Goal: Information Seeking & Learning: Learn about a topic

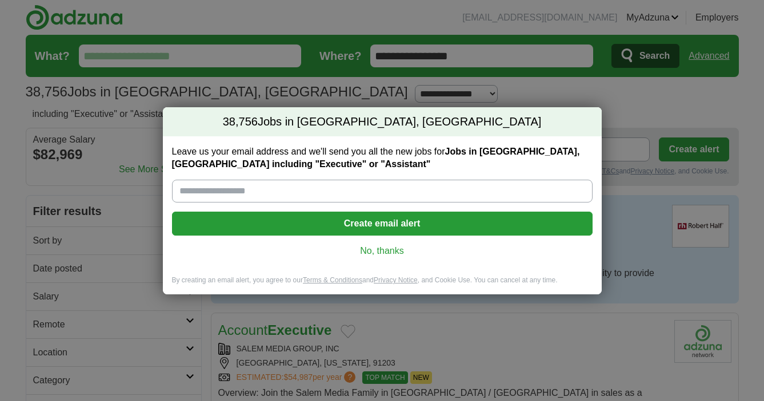
click at [378, 251] on link "No, thanks" at bounding box center [382, 251] width 402 height 13
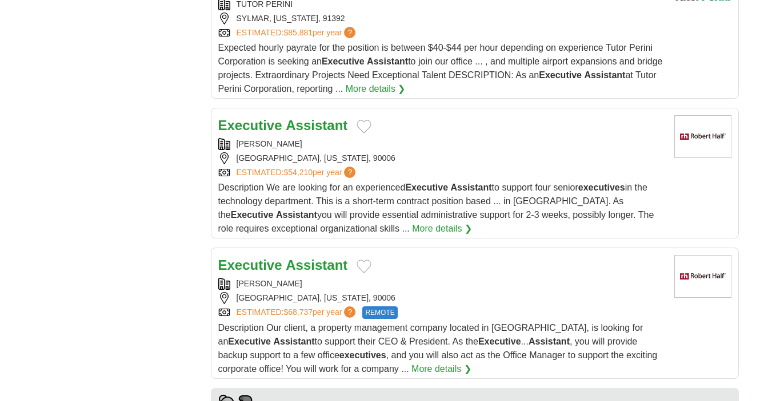
scroll to position [849, 0]
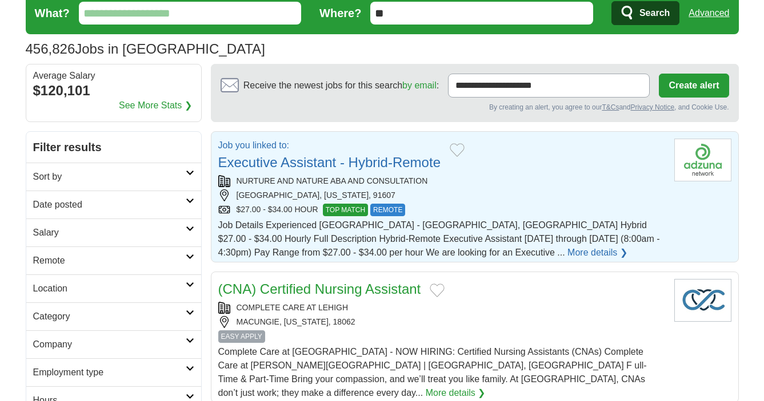
scroll to position [65, 0]
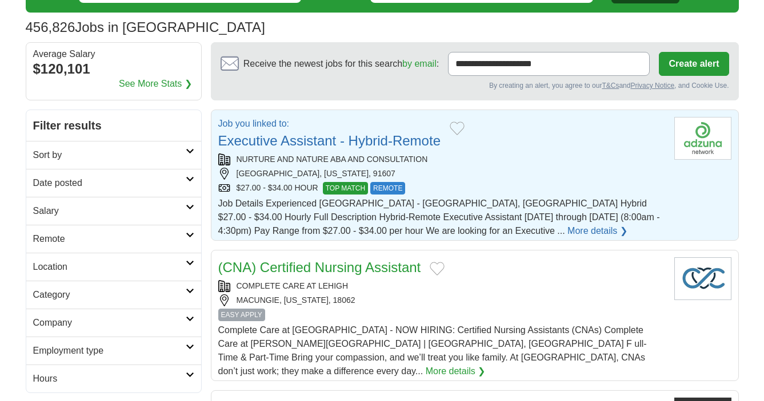
click at [465, 164] on div "NURTURE AND NATURE ABA AND CONSULTATION" at bounding box center [441, 160] width 447 height 12
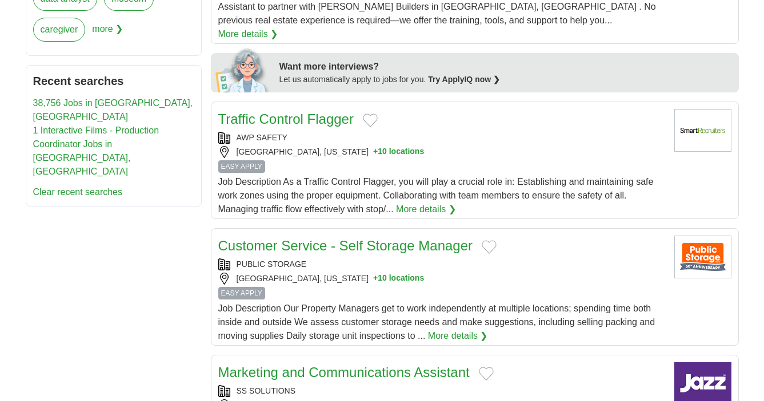
scroll to position [590, 0]
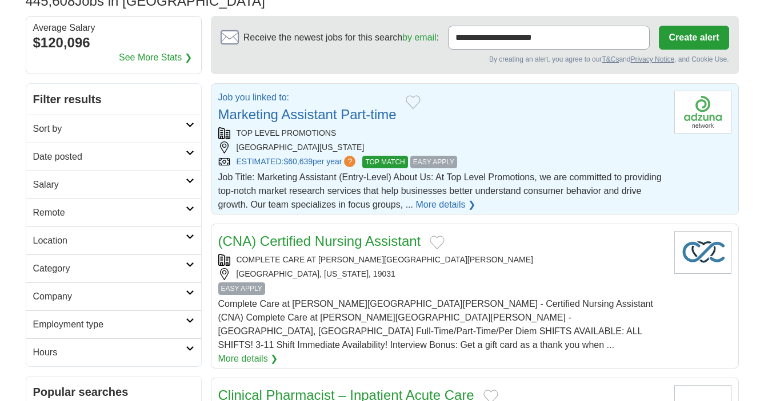
scroll to position [122, 0]
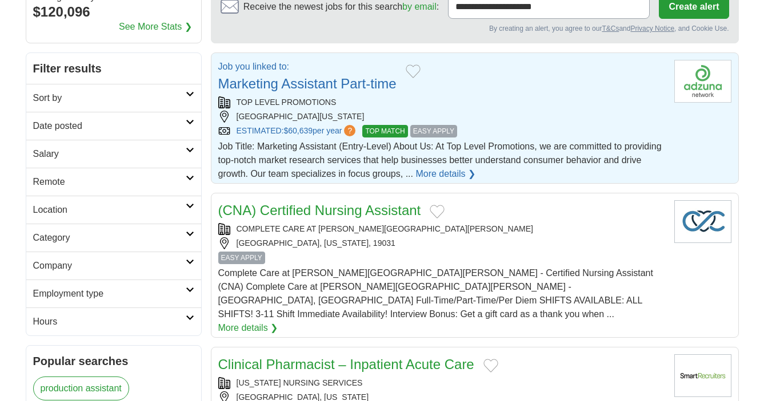
click at [547, 109] on div "TOP LEVEL PROMOTIONS SANTA CLARITA, CALIFORNIA, 91350 ESTIMATED: $60,639 per ye…" at bounding box center [441, 117] width 447 height 41
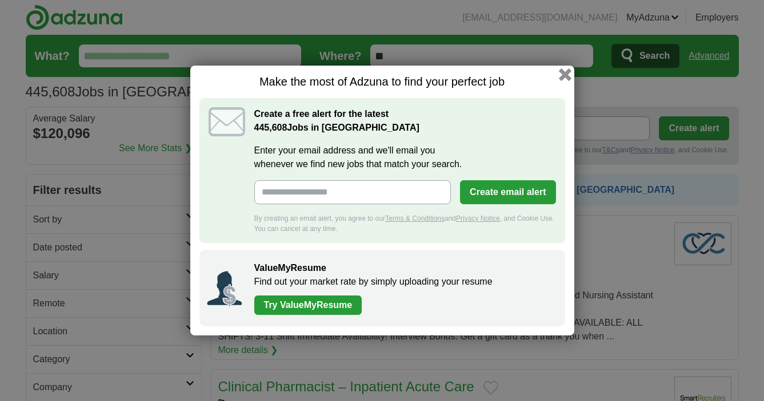
click at [560, 77] on button "button" at bounding box center [564, 75] width 13 height 13
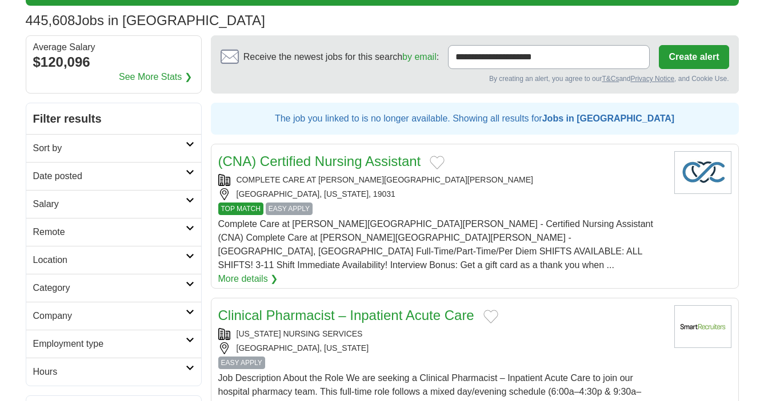
scroll to position [99, 0]
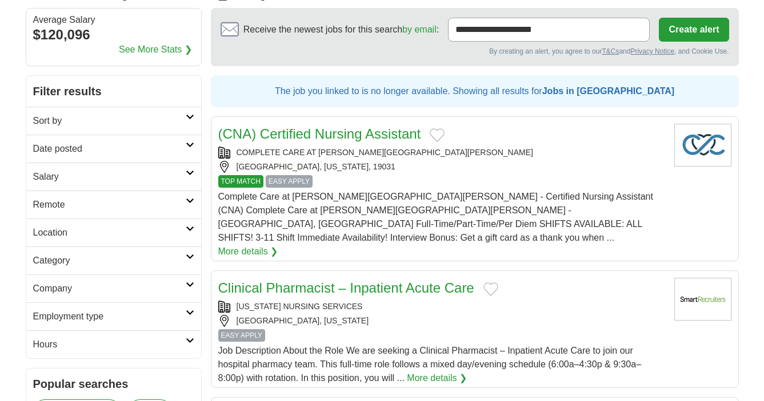
click at [191, 195] on link "Remote" at bounding box center [113, 205] width 175 height 28
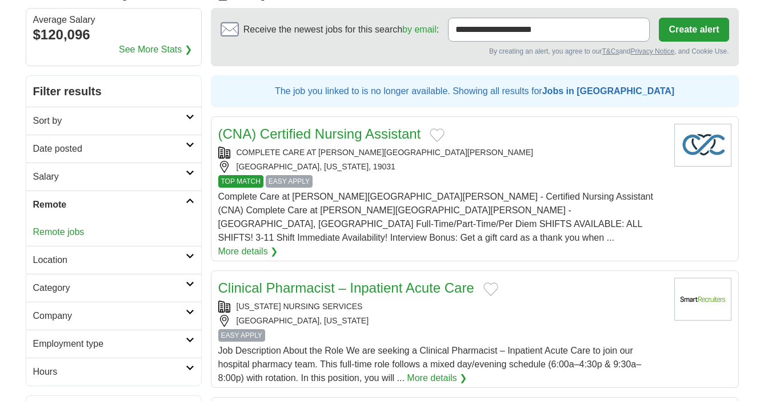
click at [74, 231] on link "Remote jobs" at bounding box center [58, 232] width 51 height 10
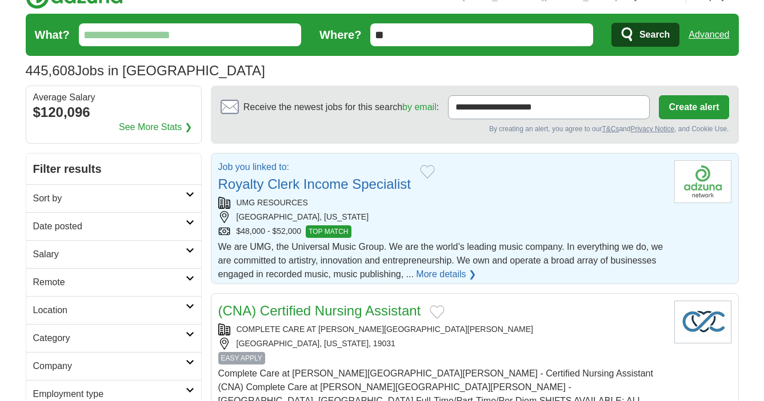
scroll to position [56, 0]
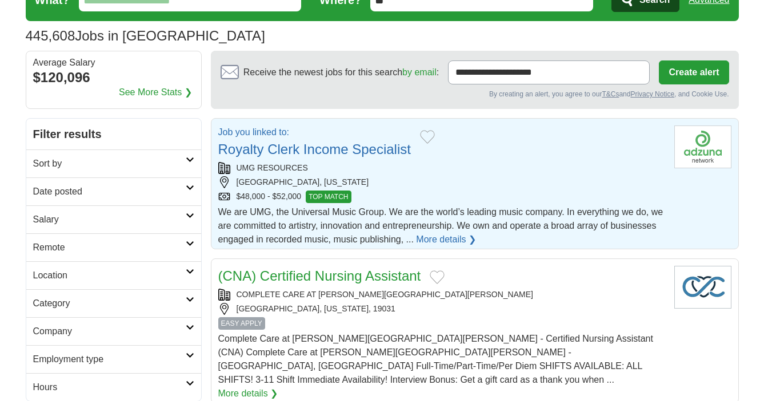
click at [438, 186] on div "WOODLAND HILLS, CALIFORNIA" at bounding box center [441, 182] width 447 height 12
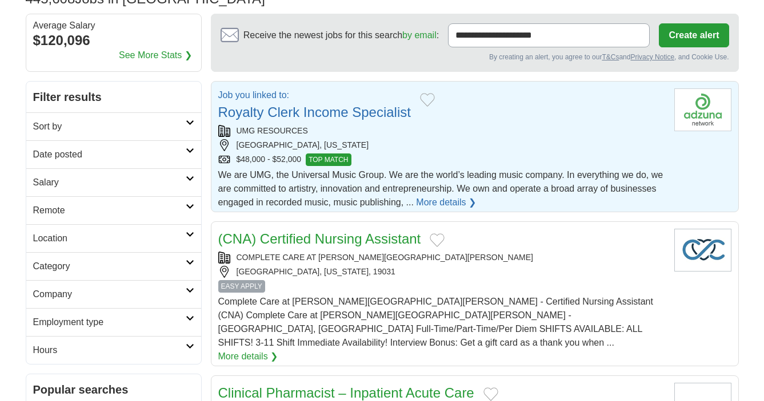
scroll to position [100, 0]
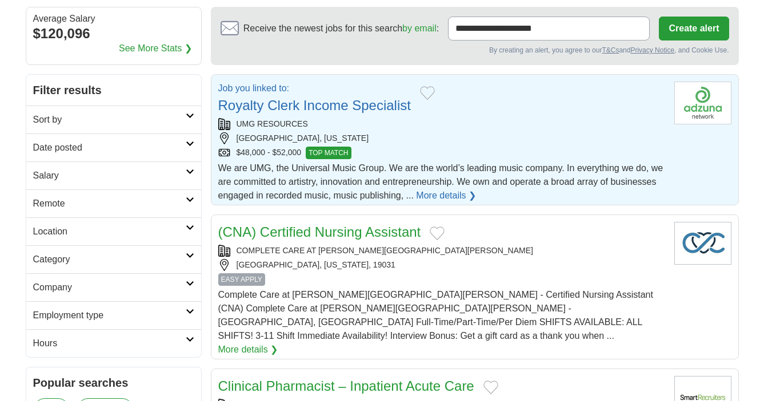
click at [191, 224] on link "Location" at bounding box center [113, 232] width 175 height 28
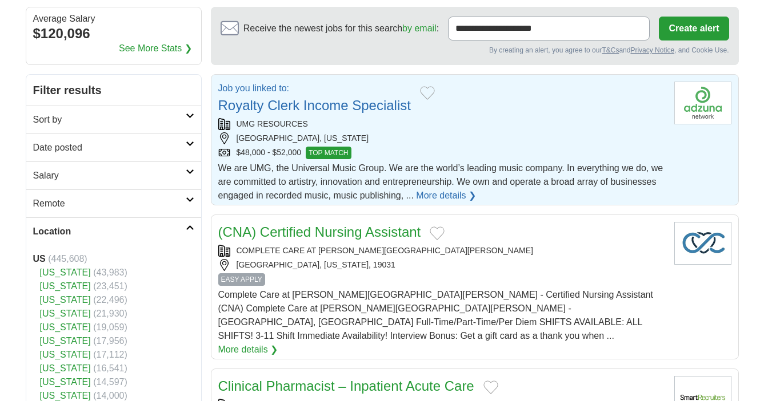
click at [71, 272] on link "[US_STATE]" at bounding box center [65, 273] width 51 height 10
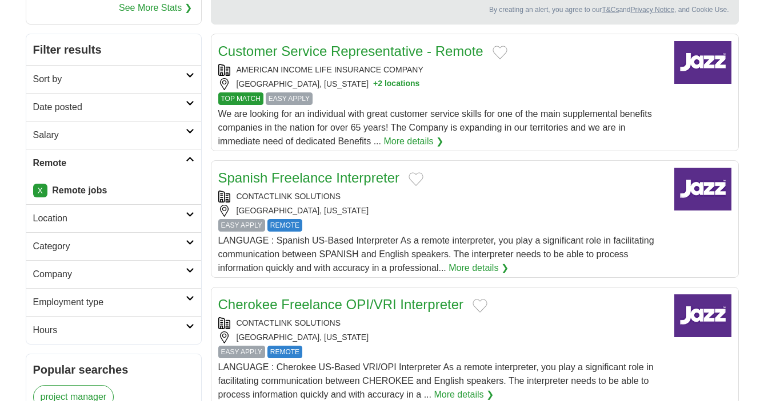
scroll to position [150, 0]
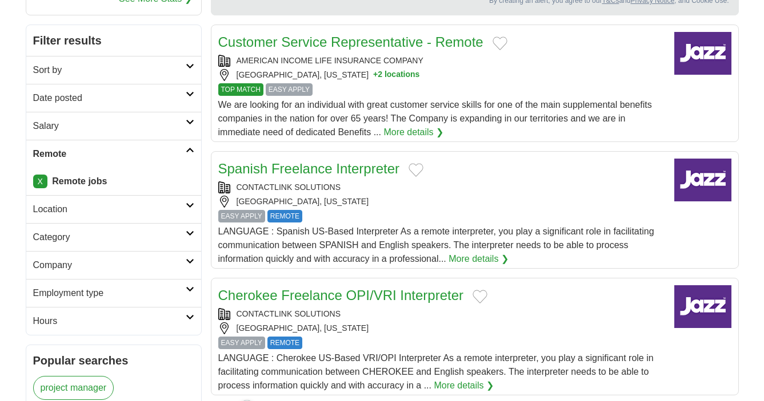
click at [190, 287] on icon at bounding box center [190, 290] width 9 height 6
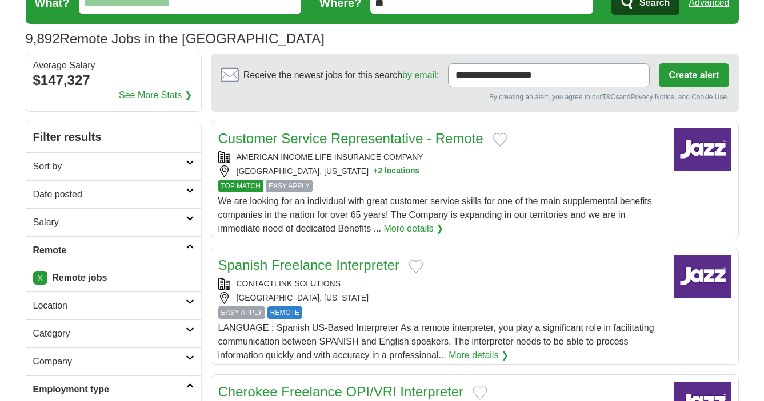
scroll to position [0, 0]
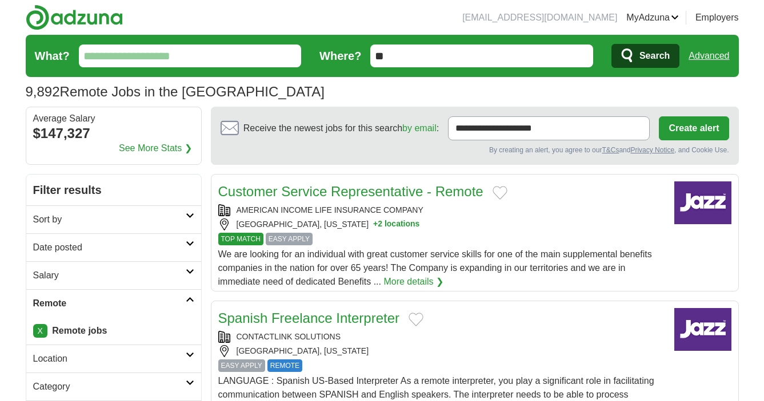
click at [186, 215] on icon at bounding box center [190, 216] width 9 height 6
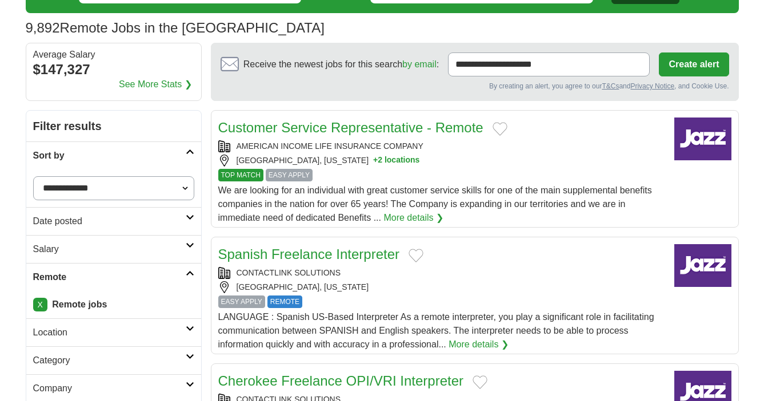
scroll to position [95, 0]
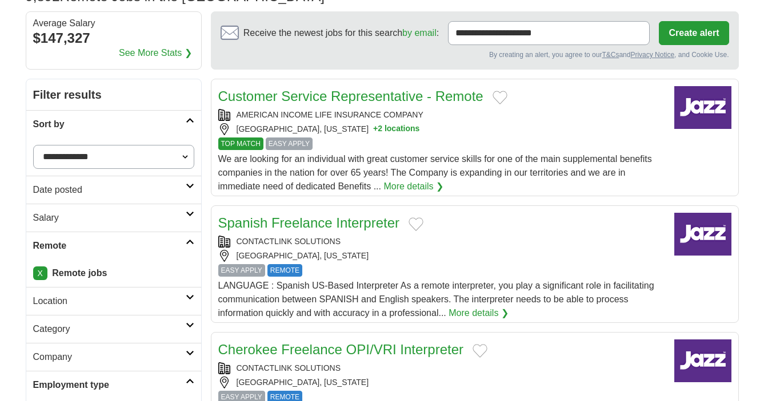
click at [186, 215] on icon at bounding box center [190, 214] width 9 height 6
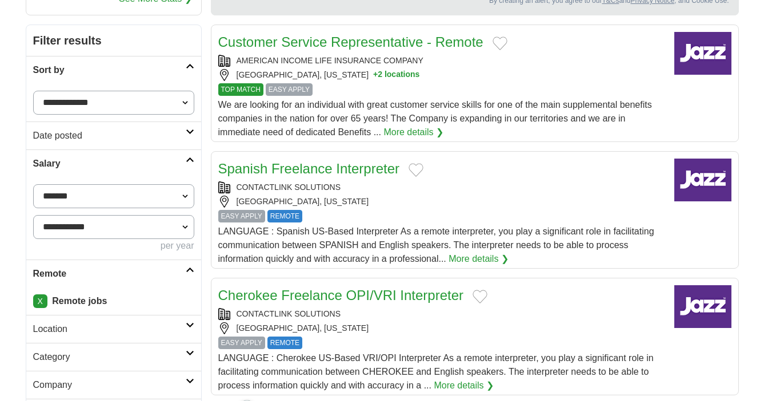
scroll to position [0, 0]
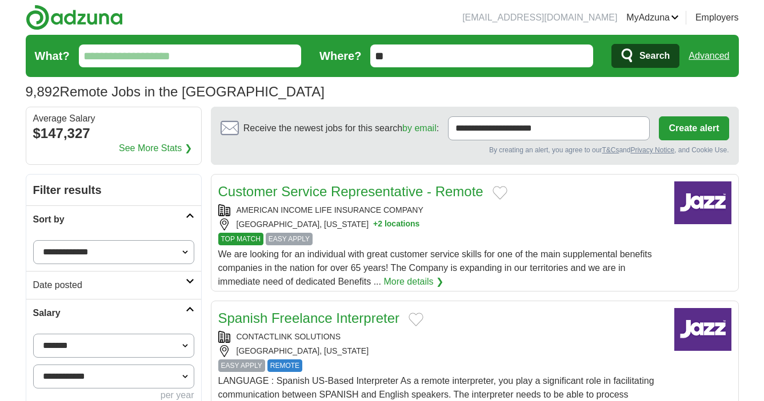
click at [226, 58] on input "What?" at bounding box center [190, 56] width 223 height 23
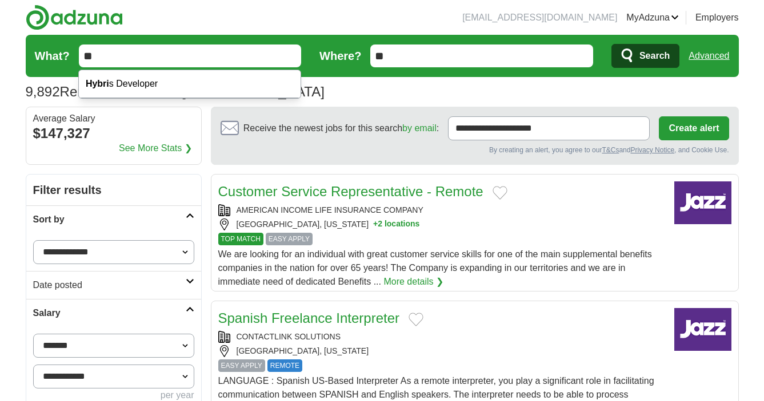
type input "*"
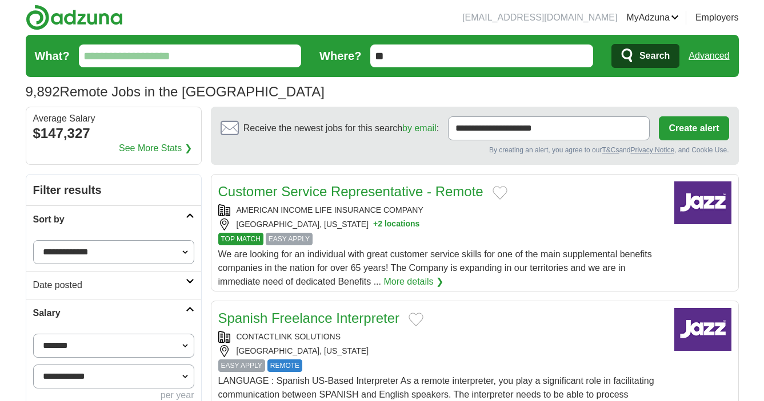
click at [626, 62] on icon "submit" at bounding box center [628, 56] width 14 height 16
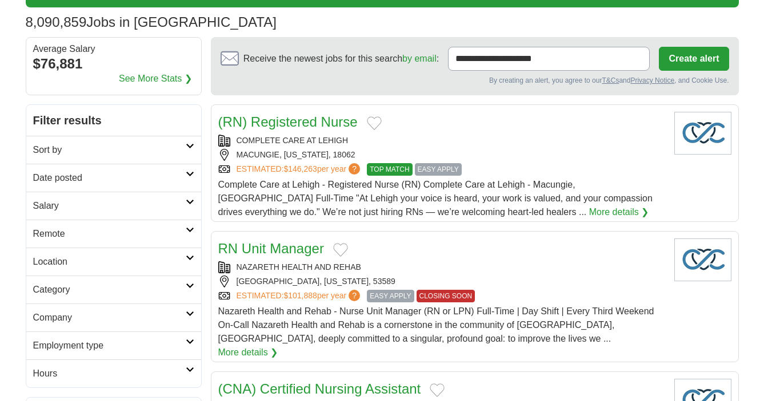
scroll to position [91, 0]
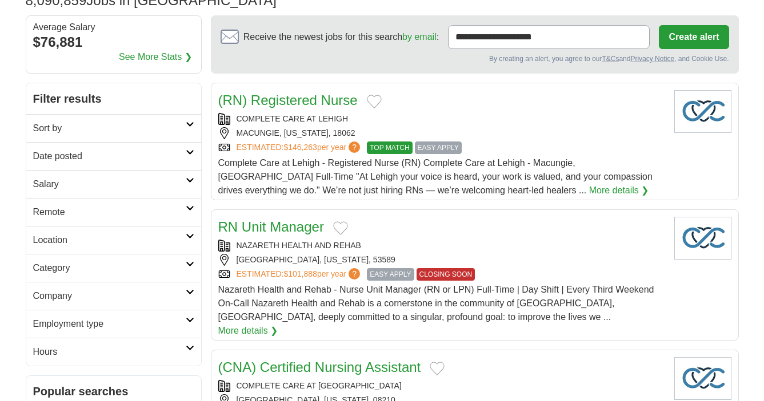
click at [184, 128] on h2 "Sort by" at bounding box center [109, 129] width 152 height 14
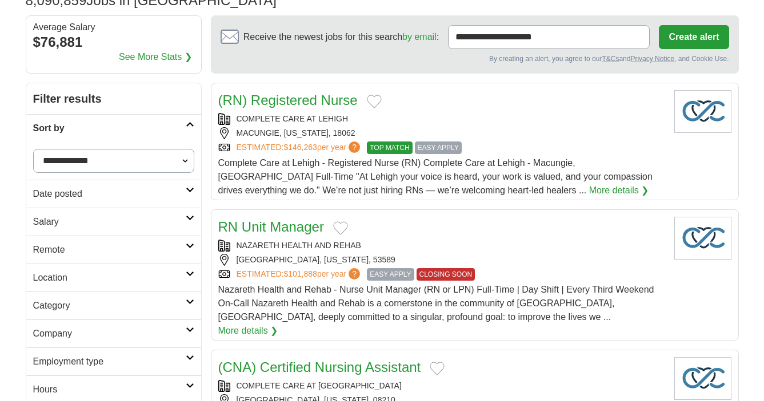
click at [186, 190] on icon at bounding box center [190, 190] width 9 height 6
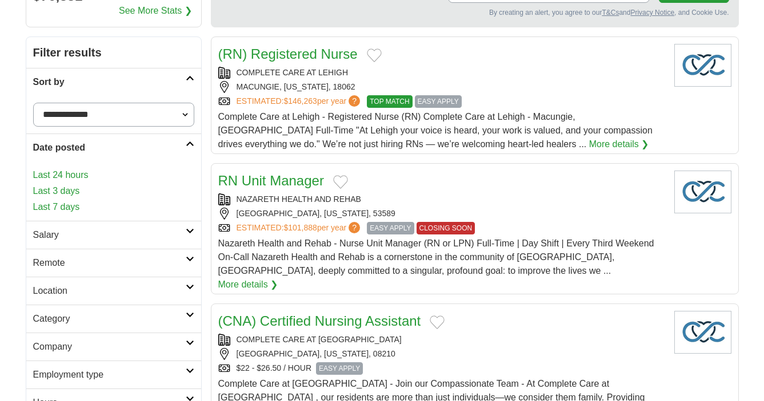
scroll to position [140, 0]
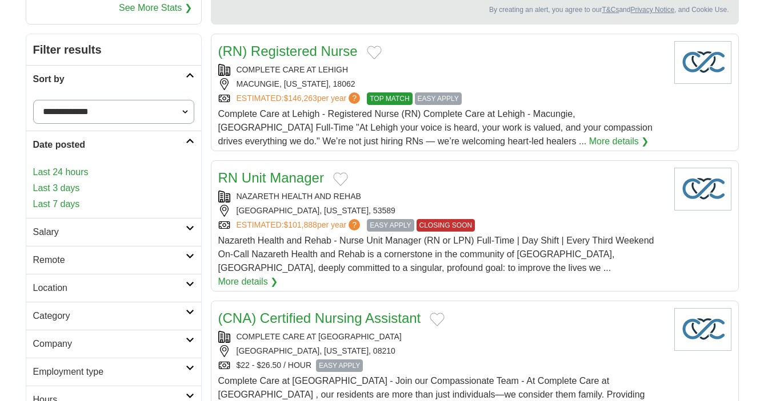
click at [74, 186] on link "Last 3 days" at bounding box center [113, 189] width 161 height 14
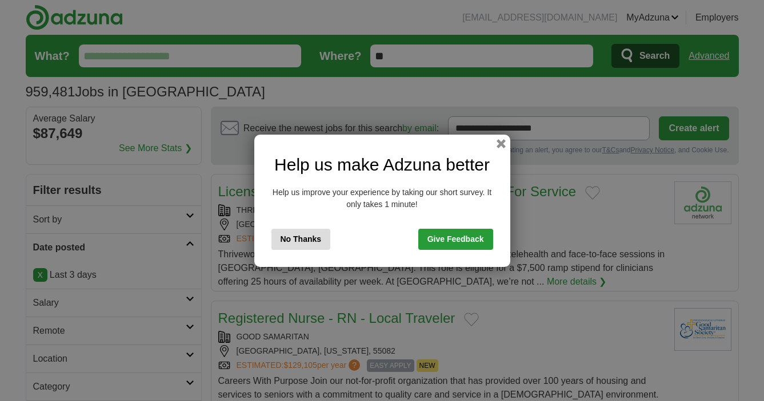
click at [310, 236] on button "No Thanks" at bounding box center [300, 239] width 59 height 21
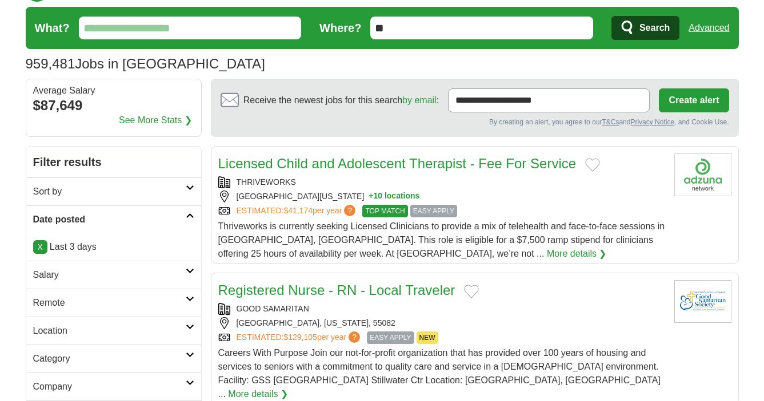
scroll to position [119, 0]
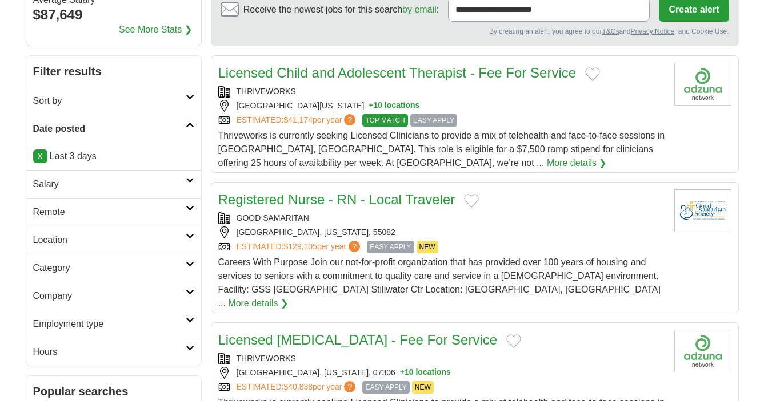
click at [189, 175] on link "Salary" at bounding box center [113, 184] width 175 height 28
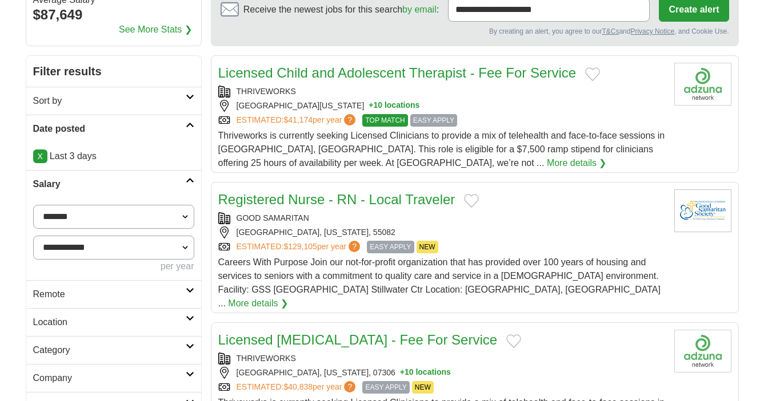
click at [128, 212] on select "**********" at bounding box center [113, 217] width 161 height 24
select select "*****"
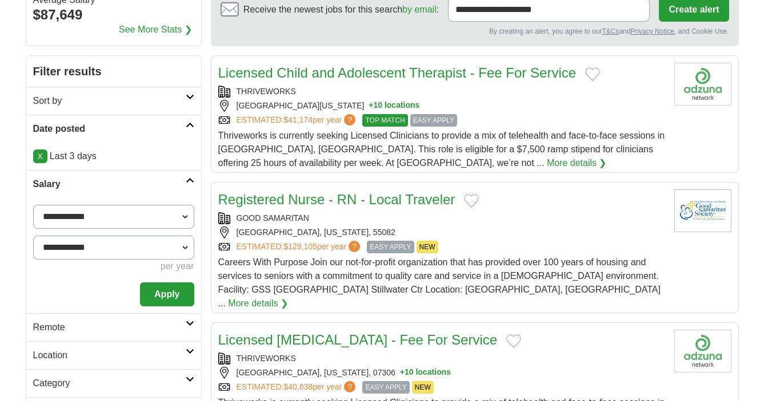
click at [160, 289] on button "Apply" at bounding box center [167, 295] width 54 height 24
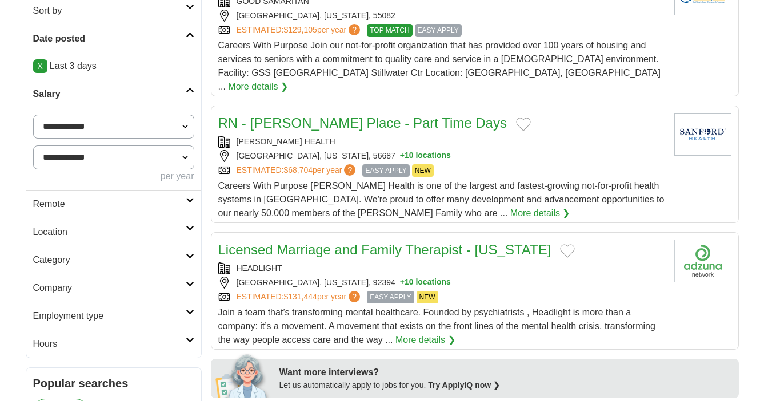
scroll to position [218, 0]
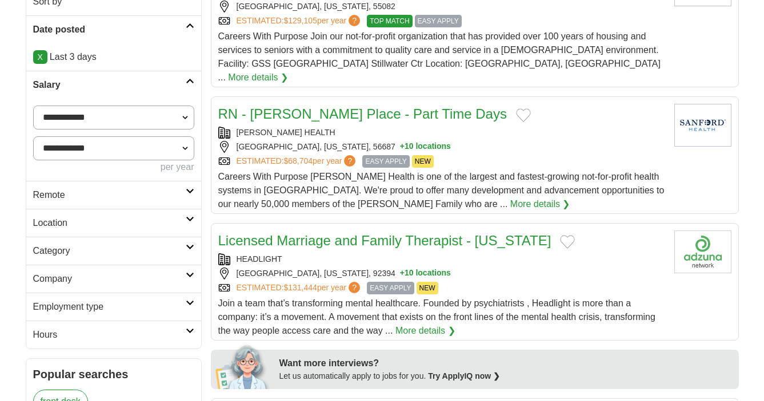
click at [190, 181] on link "Remote" at bounding box center [113, 195] width 175 height 28
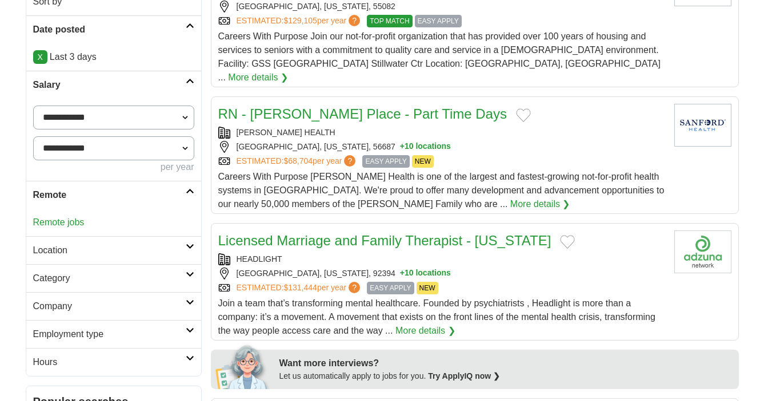
click at [192, 189] on icon at bounding box center [190, 191] width 9 height 6
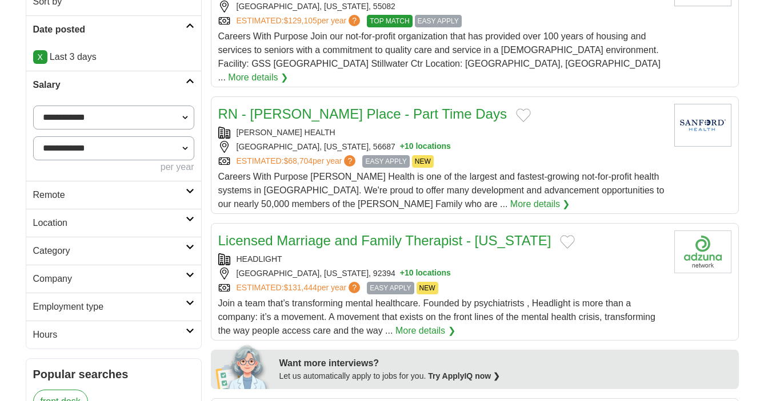
click at [188, 115] on select "**********" at bounding box center [113, 118] width 161 height 24
select select "*****"
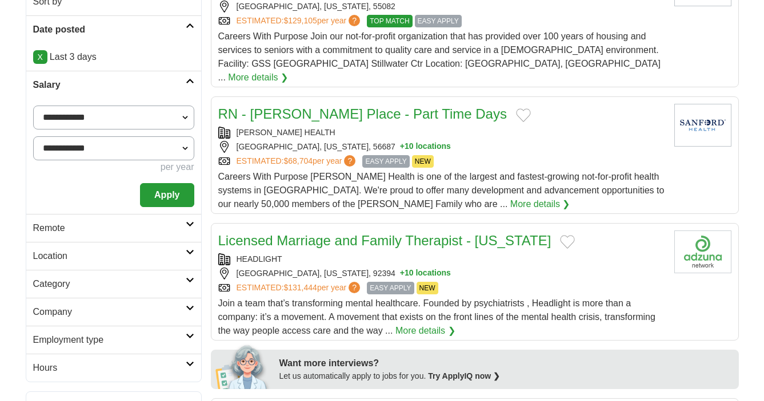
click at [167, 192] on button "Apply" at bounding box center [167, 195] width 54 height 24
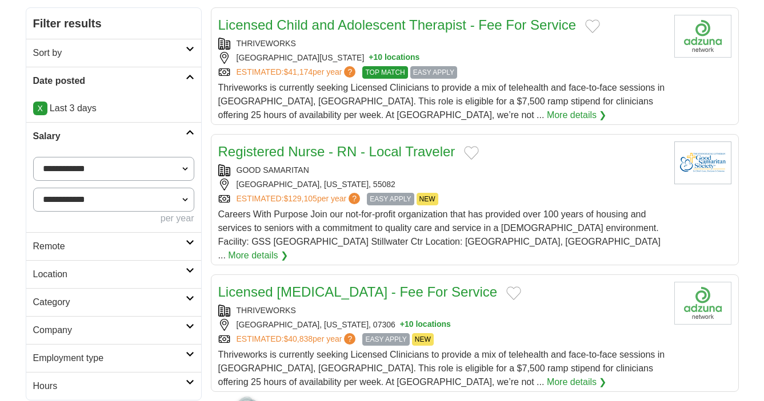
scroll to position [246, 0]
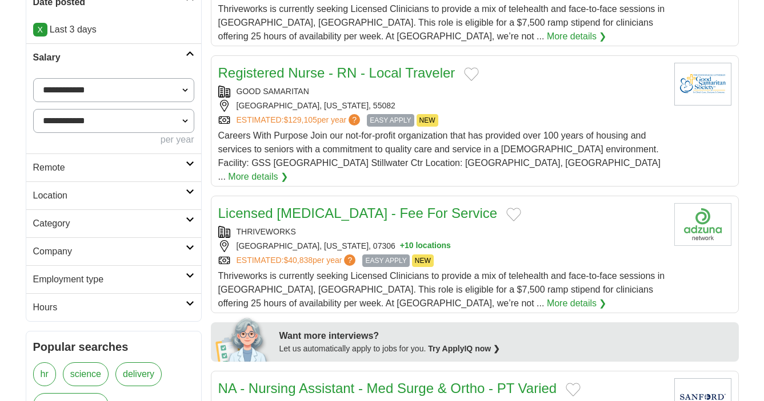
click at [188, 192] on icon at bounding box center [190, 192] width 9 height 6
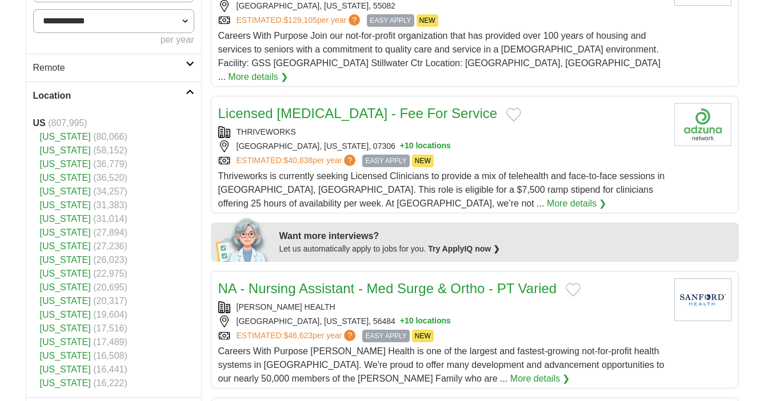
scroll to position [312, 0]
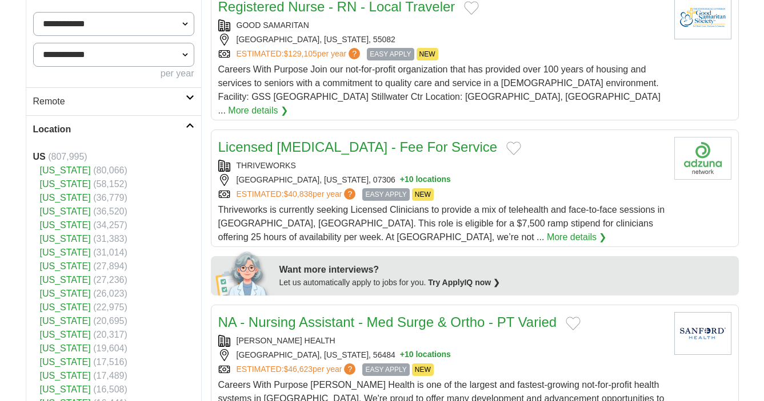
click at [67, 168] on link "[US_STATE]" at bounding box center [65, 171] width 51 height 10
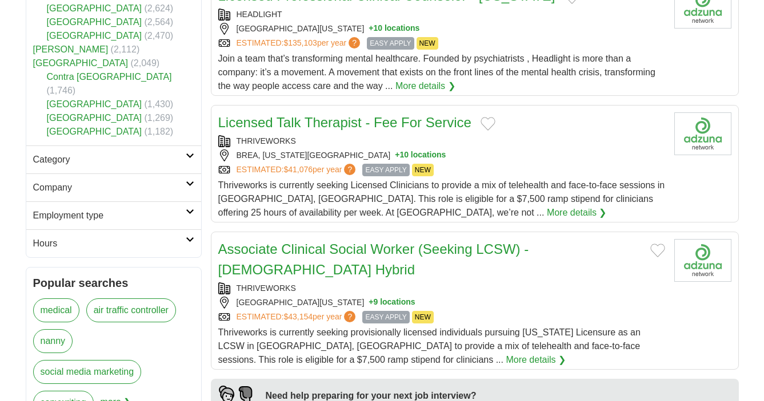
scroll to position [652, 0]
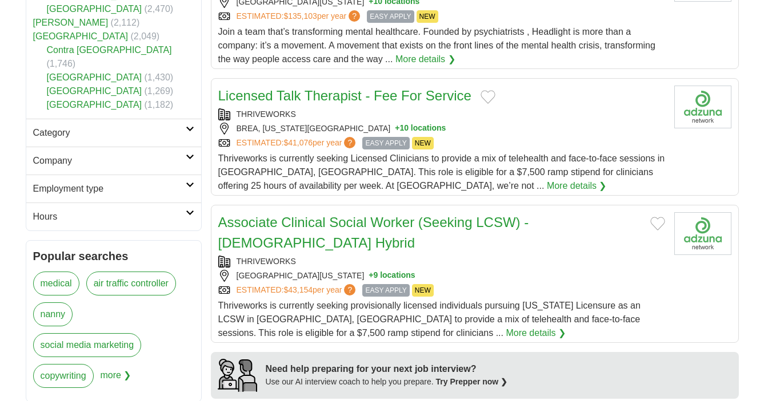
click at [187, 126] on icon at bounding box center [190, 129] width 9 height 6
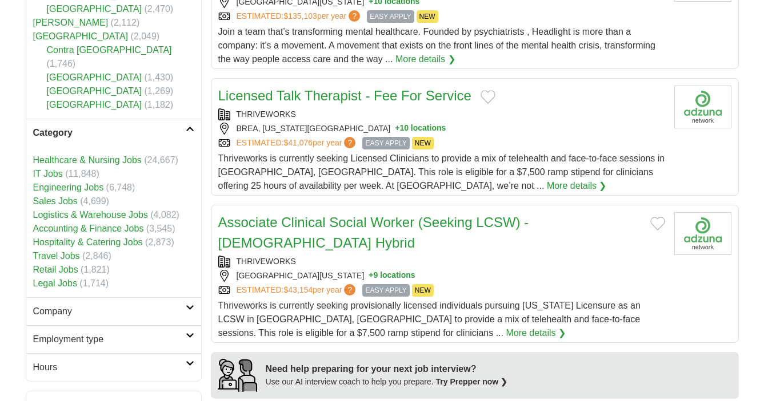
click at [187, 126] on icon at bounding box center [190, 129] width 9 height 6
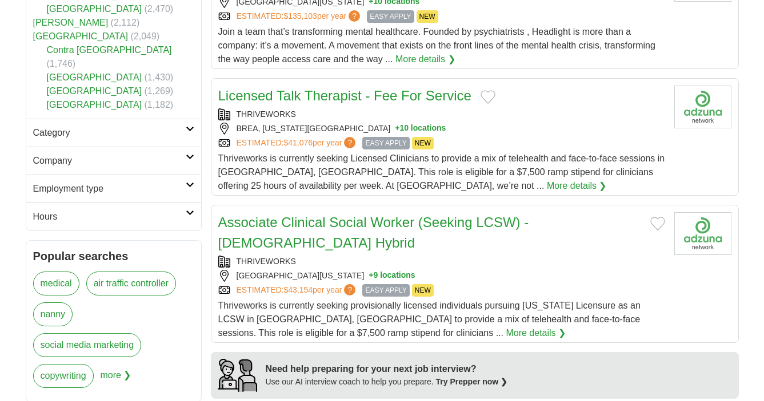
click at [187, 147] on link "Company" at bounding box center [113, 161] width 175 height 28
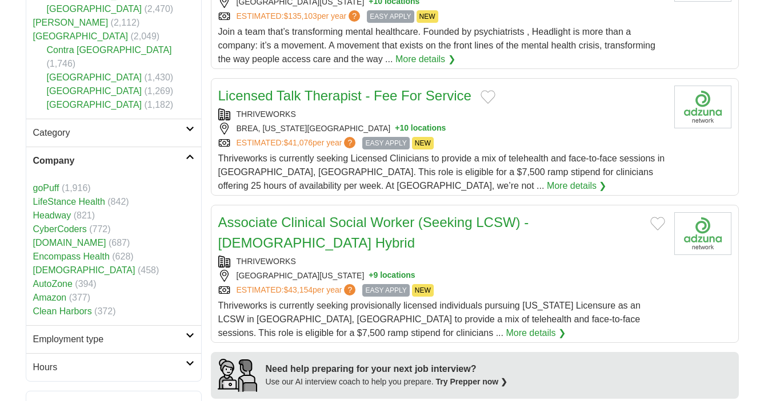
click at [187, 147] on link "Company" at bounding box center [113, 161] width 175 height 28
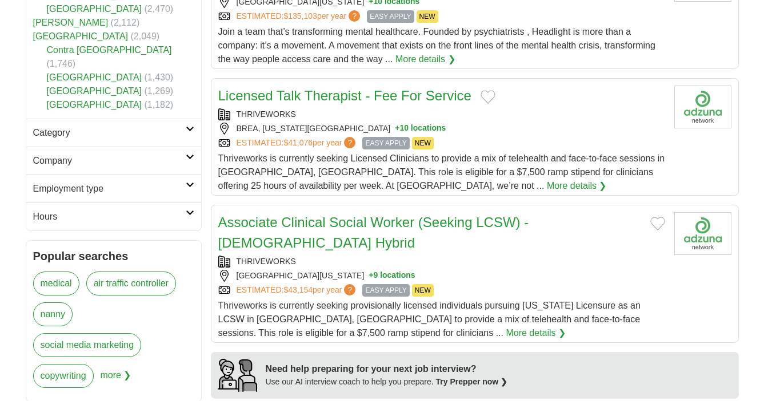
click at [188, 175] on link "Employment type" at bounding box center [113, 189] width 175 height 28
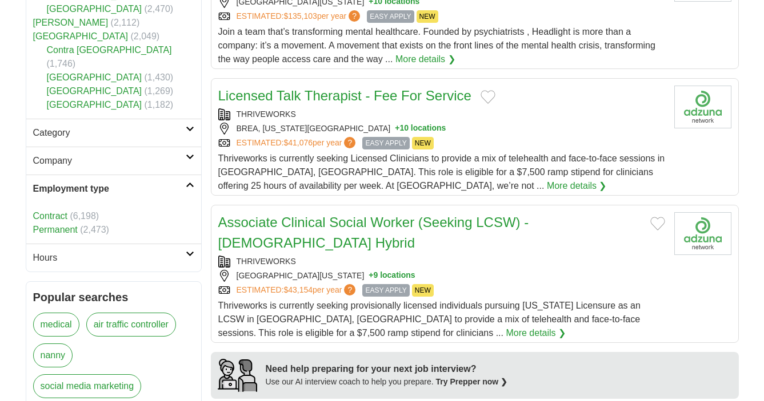
click at [188, 175] on link "Employment type" at bounding box center [113, 189] width 175 height 28
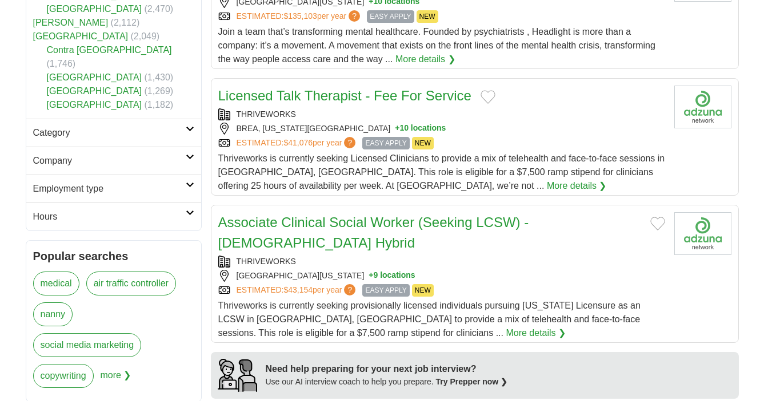
click at [188, 210] on icon at bounding box center [190, 213] width 9 height 6
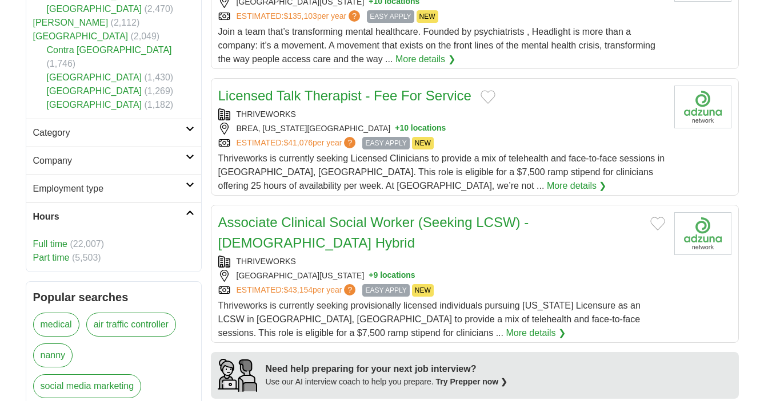
click at [188, 210] on icon at bounding box center [190, 213] width 9 height 6
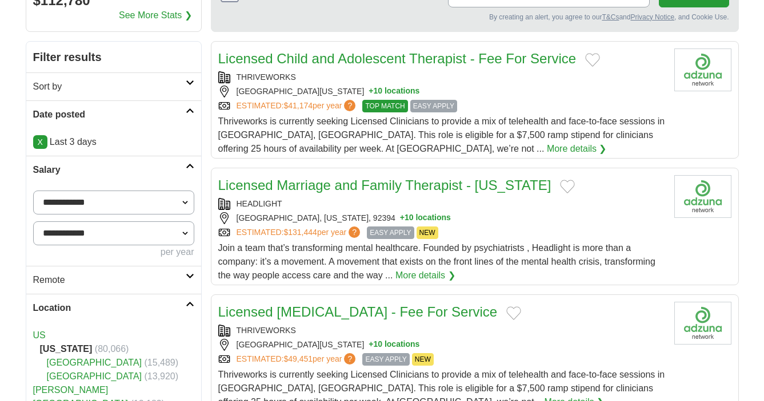
scroll to position [115, 0]
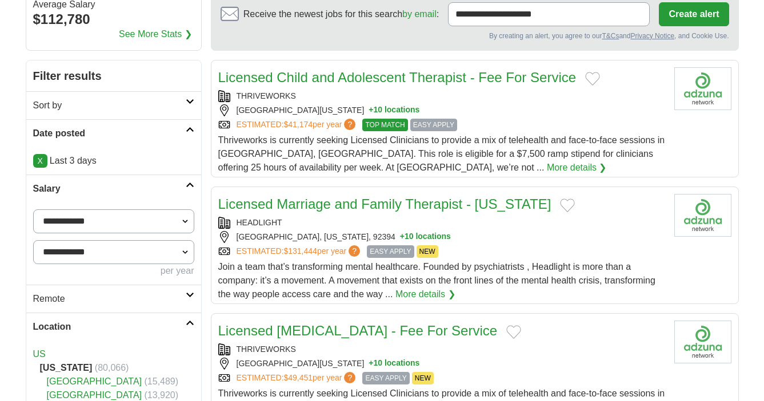
click at [186, 296] on icon at bounding box center [190, 295] width 9 height 6
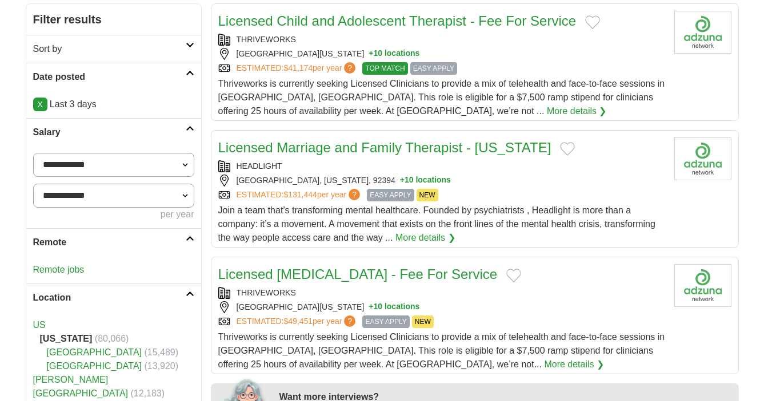
scroll to position [180, 0]
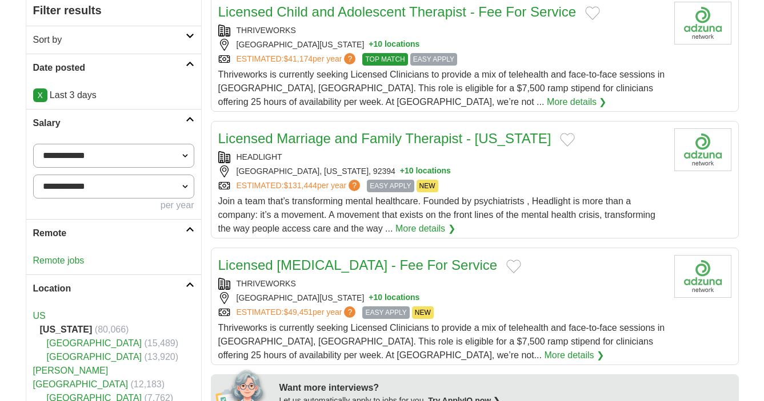
click at [82, 256] on link "Remote jobs" at bounding box center [58, 261] width 51 height 10
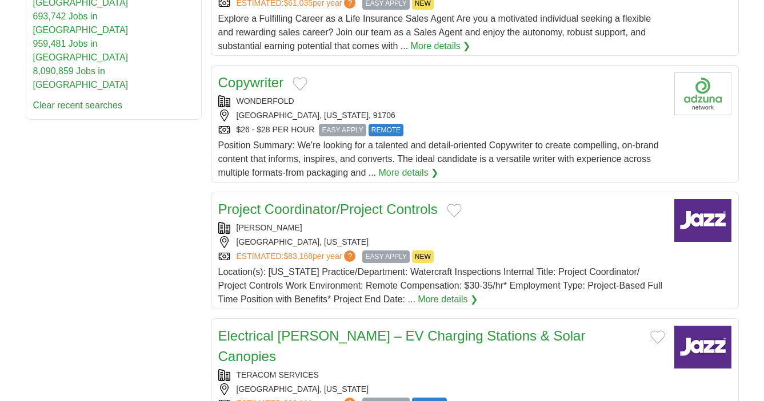
scroll to position [1073, 0]
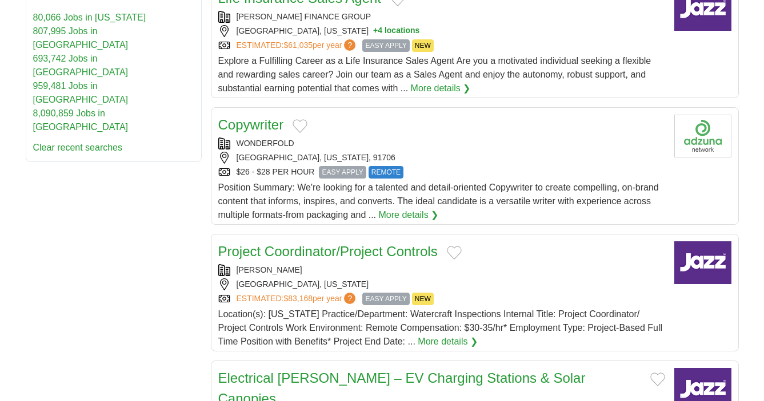
click at [439, 208] on link "More details ❯" at bounding box center [409, 215] width 60 height 14
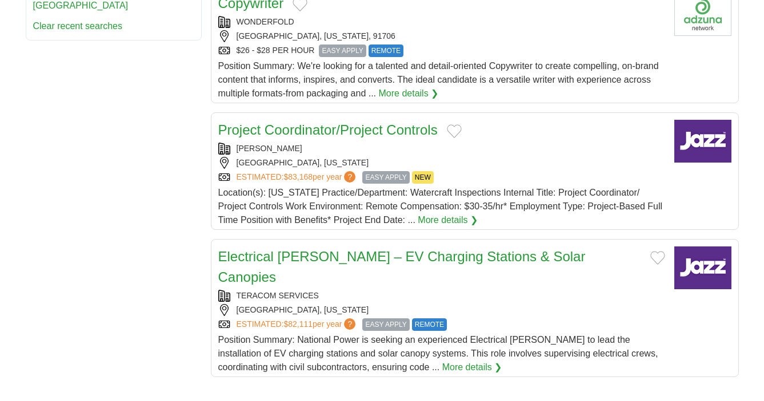
scroll to position [1231, 0]
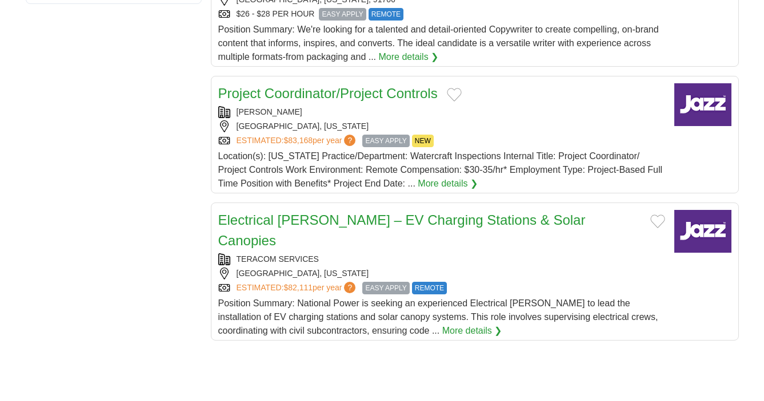
click at [472, 151] on span "Location(s): California Practice/Department: Watercraft Inspections Internal Ti…" at bounding box center [440, 169] width 444 height 37
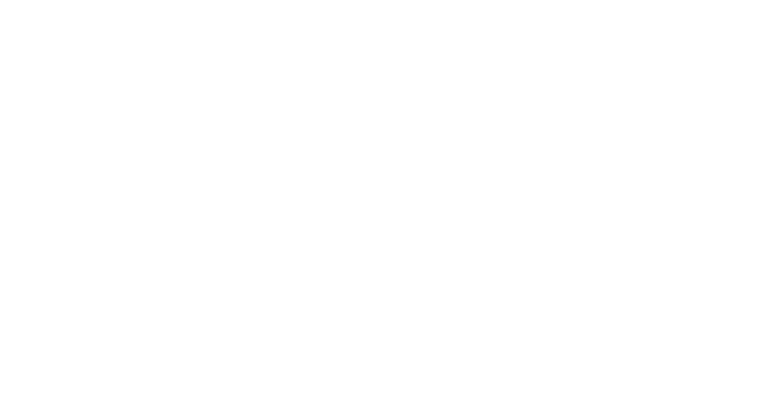
scroll to position [1670, 0]
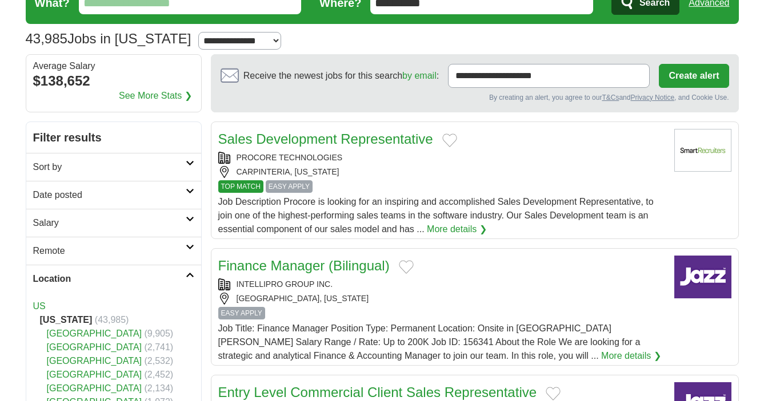
scroll to position [66, 0]
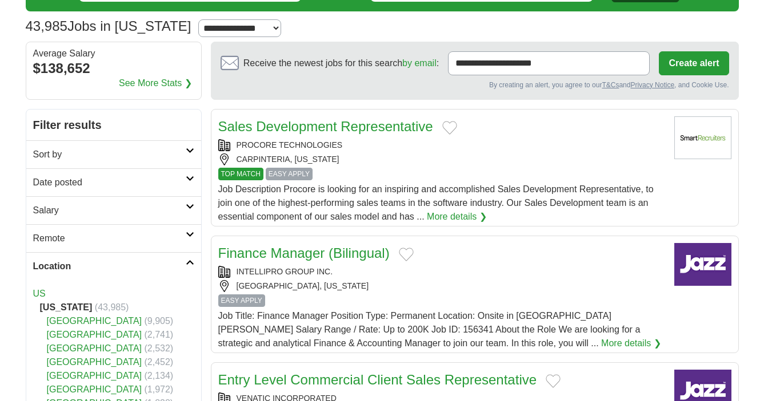
click at [192, 232] on icon at bounding box center [190, 235] width 9 height 6
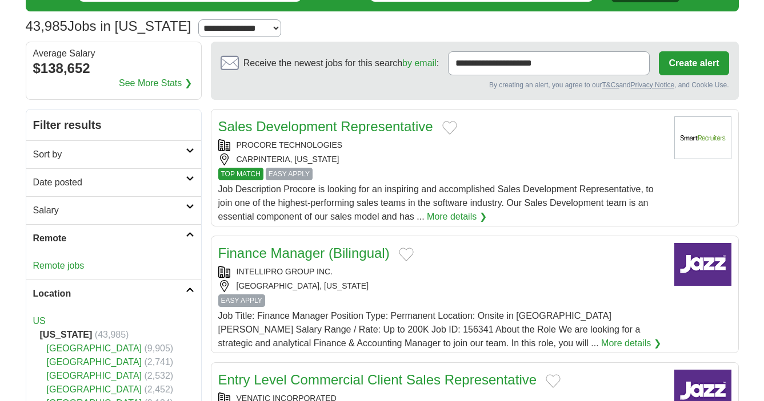
click at [67, 265] on link "Remote jobs" at bounding box center [58, 266] width 51 height 10
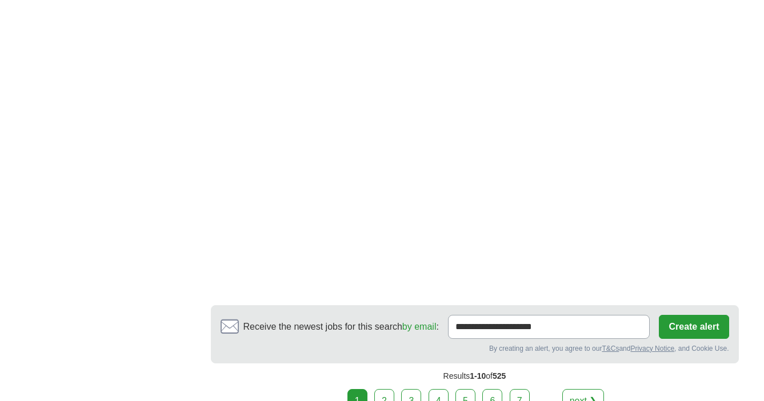
scroll to position [2124, 0]
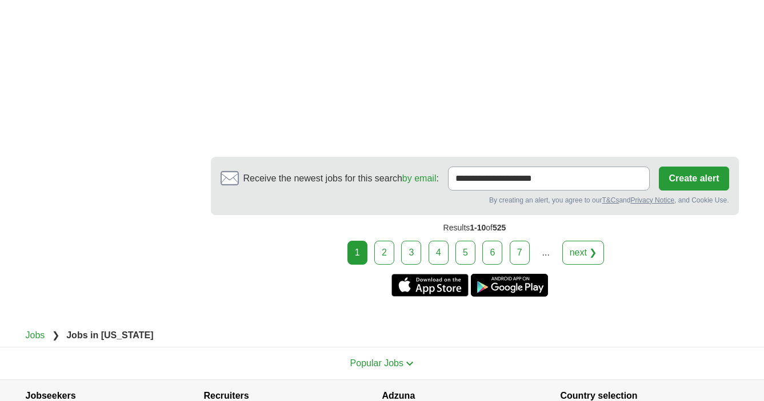
click at [387, 241] on link "2" at bounding box center [384, 253] width 20 height 24
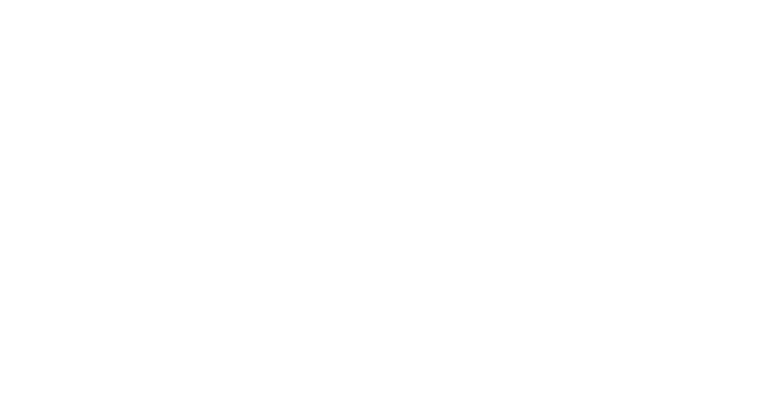
scroll to position [2162, 0]
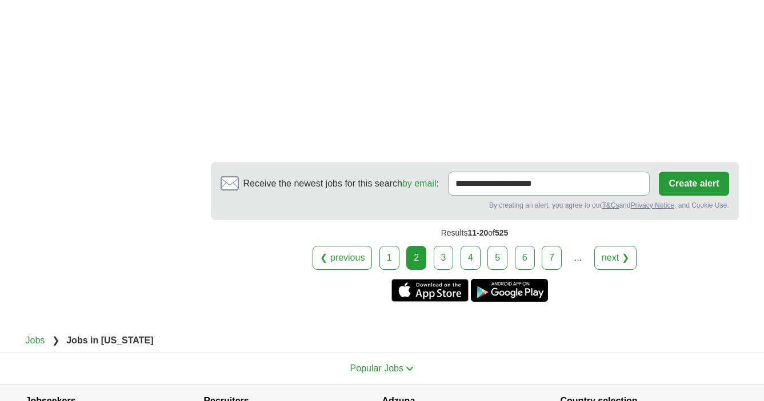
click at [391, 246] on link "1" at bounding box center [389, 258] width 20 height 24
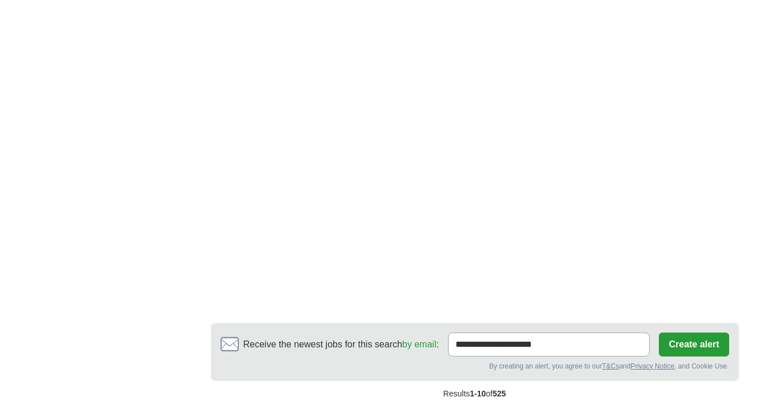
scroll to position [1882, 0]
